Goal: Task Accomplishment & Management: Manage account settings

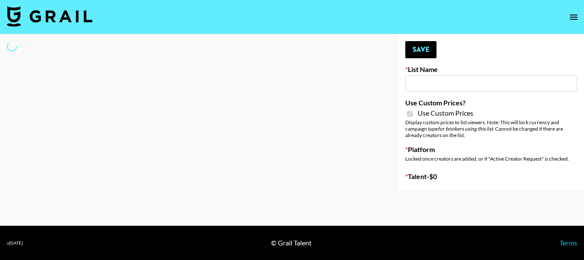
type input "Uber Teens ([DATE])"
checkbox input "true"
select select "Brand"
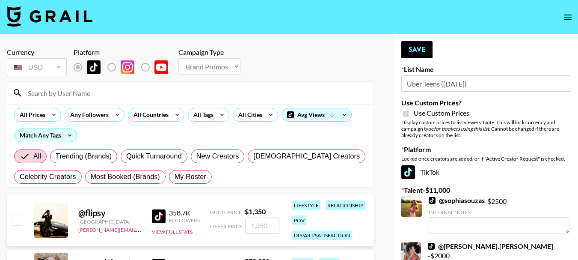
click at [125, 92] on input at bounding box center [196, 93] width 346 height 14
type input "[PERSON_NAME].[PERSON_NAME]"
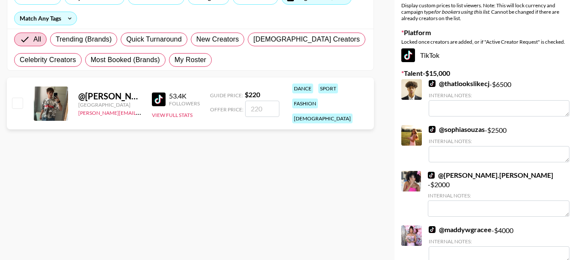
scroll to position [75, 0]
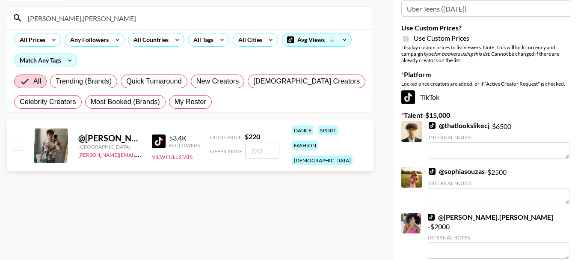
click at [266, 146] on input "number" at bounding box center [262, 150] width 34 height 16
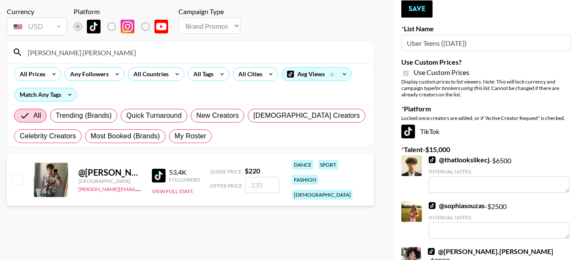
scroll to position [0, 0]
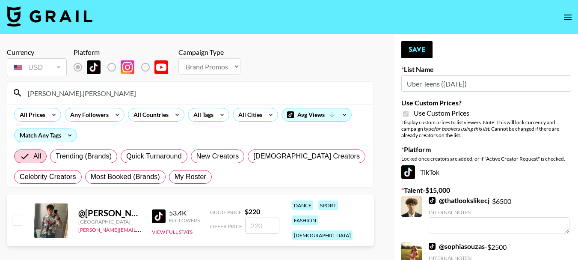
click at [269, 221] on input "number" at bounding box center [262, 225] width 34 height 16
checkbox input "true"
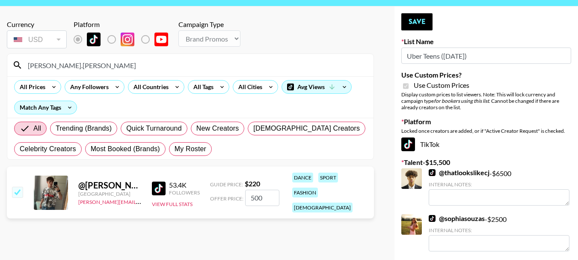
scroll to position [43, 0]
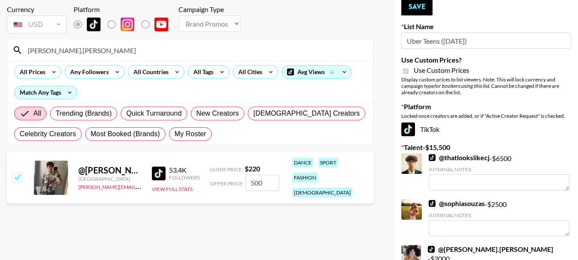
click at [374, 160] on div "Currency USD USD ​ Platform Campaign Type Choose Type... Song Promos Brand Prom…" at bounding box center [190, 202] width 381 height 422
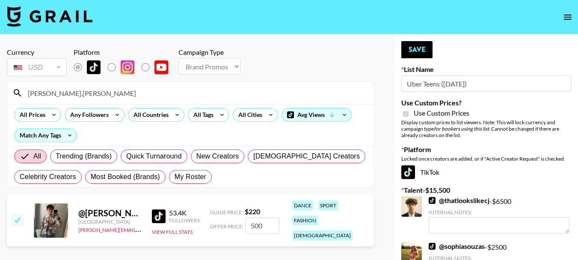
scroll to position [86, 0]
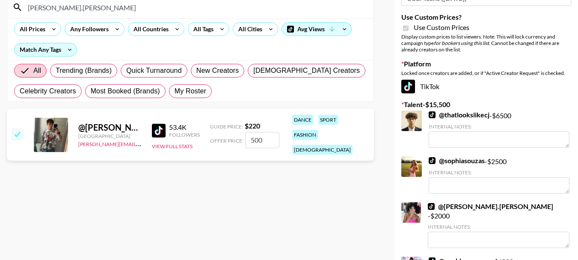
drag, startPoint x: 253, startPoint y: 132, endPoint x: 225, endPoint y: 133, distance: 28.7
click at [243, 136] on div "Offer Price: 500" at bounding box center [244, 140] width 69 height 16
type input "800"
click at [324, 183] on div "Currency USD USD ​ Platform Campaign Type Choose Type... Song Promos Brand Prom…" at bounding box center [190, 160] width 381 height 422
click at [449, 113] on link "@ thatlookslikecj" at bounding box center [459, 114] width 61 height 9
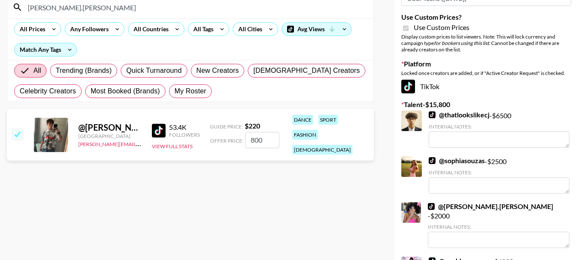
click at [478, 163] on link "@ sophiasouzas" at bounding box center [457, 160] width 56 height 9
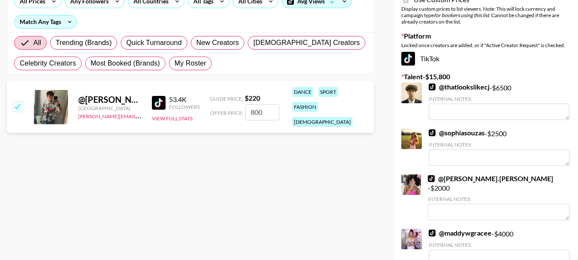
scroll to position [128, 0]
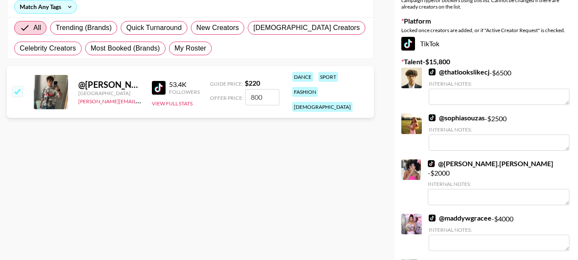
click at [476, 163] on link "@ [PERSON_NAME].[PERSON_NAME]" at bounding box center [490, 163] width 125 height 9
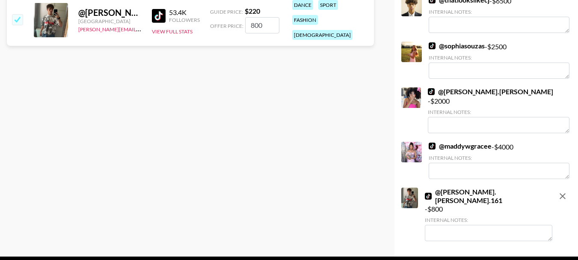
scroll to position [206, 0]
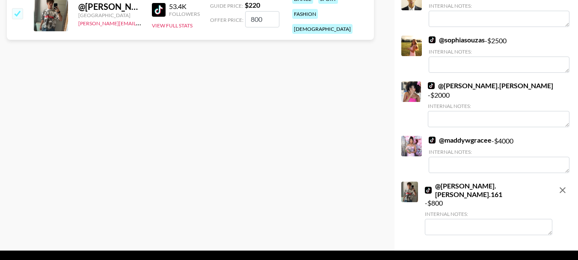
click at [455, 136] on link "@ maddywgracee" at bounding box center [460, 140] width 63 height 9
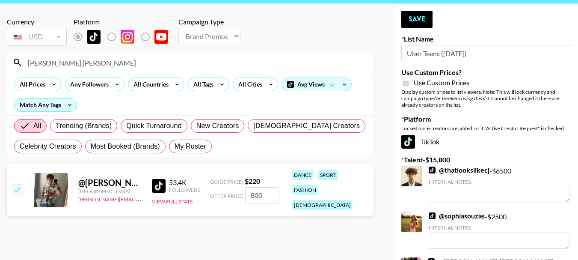
scroll to position [0, 0]
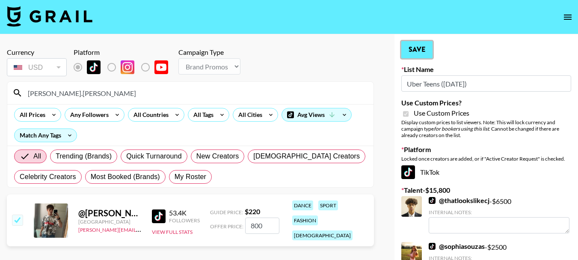
click at [411, 46] on button "Save" at bounding box center [416, 49] width 31 height 17
